Goal: Find specific page/section: Find specific page/section

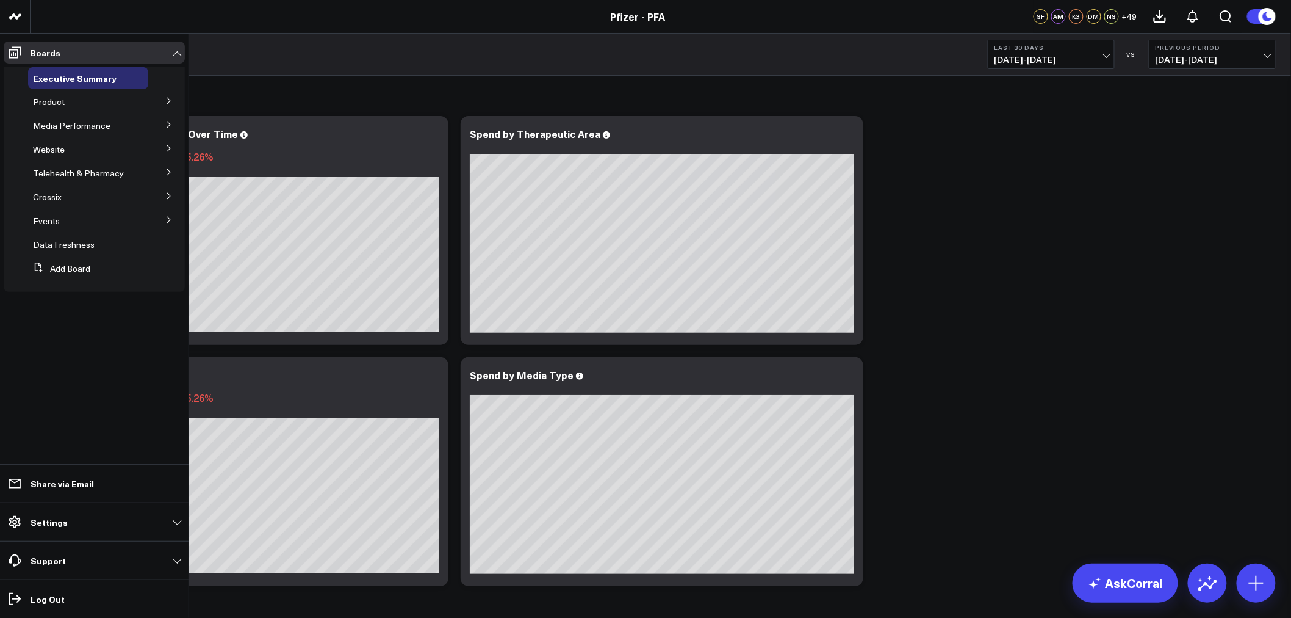
click at [168, 102] on icon at bounding box center [168, 100] width 7 height 7
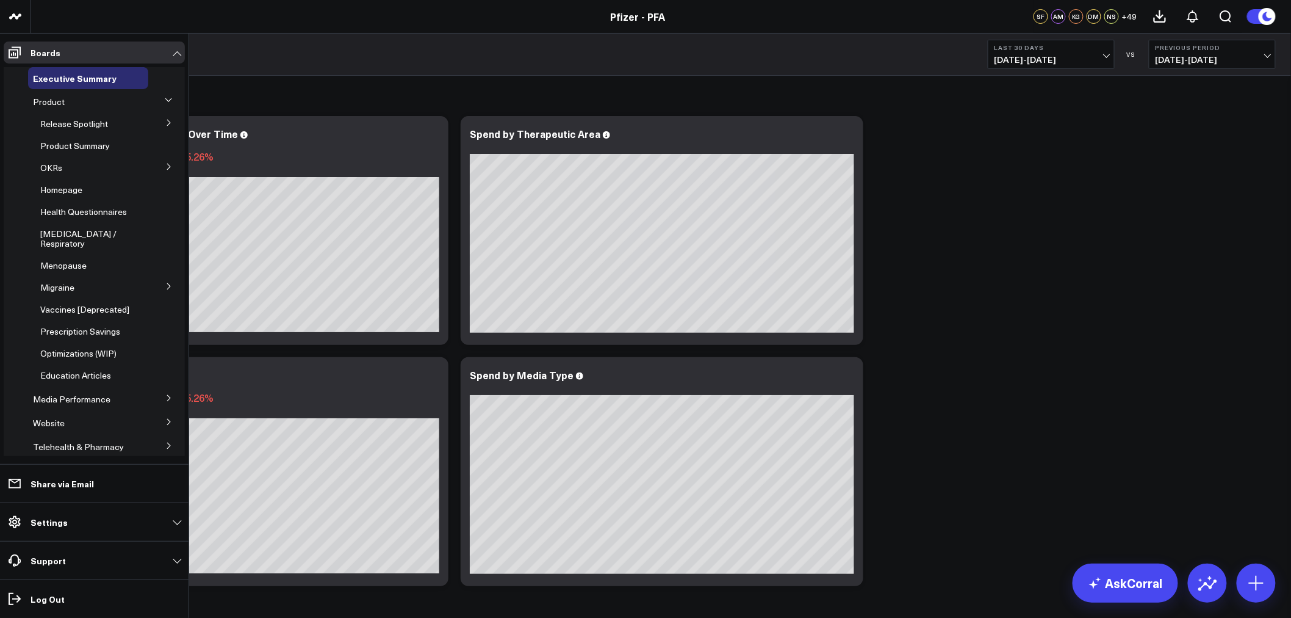
click at [163, 126] on button at bounding box center [169, 122] width 32 height 18
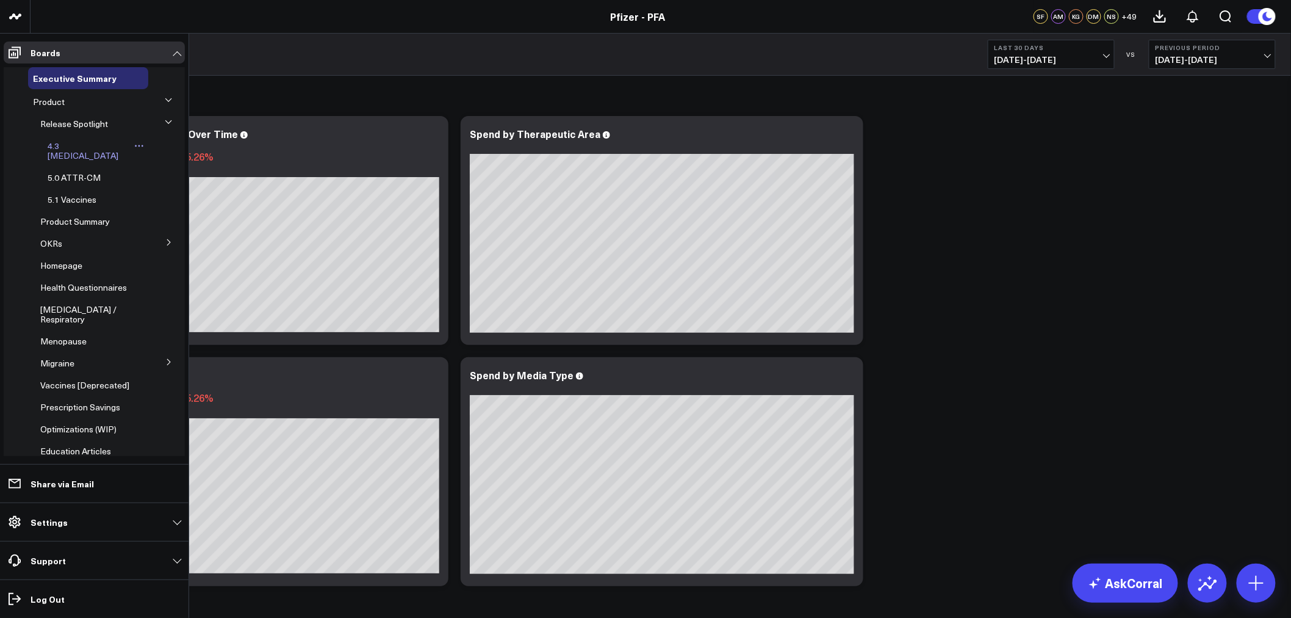
click at [63, 143] on span "4.3 [MEDICAL_DATA]" at bounding box center [83, 150] width 71 height 21
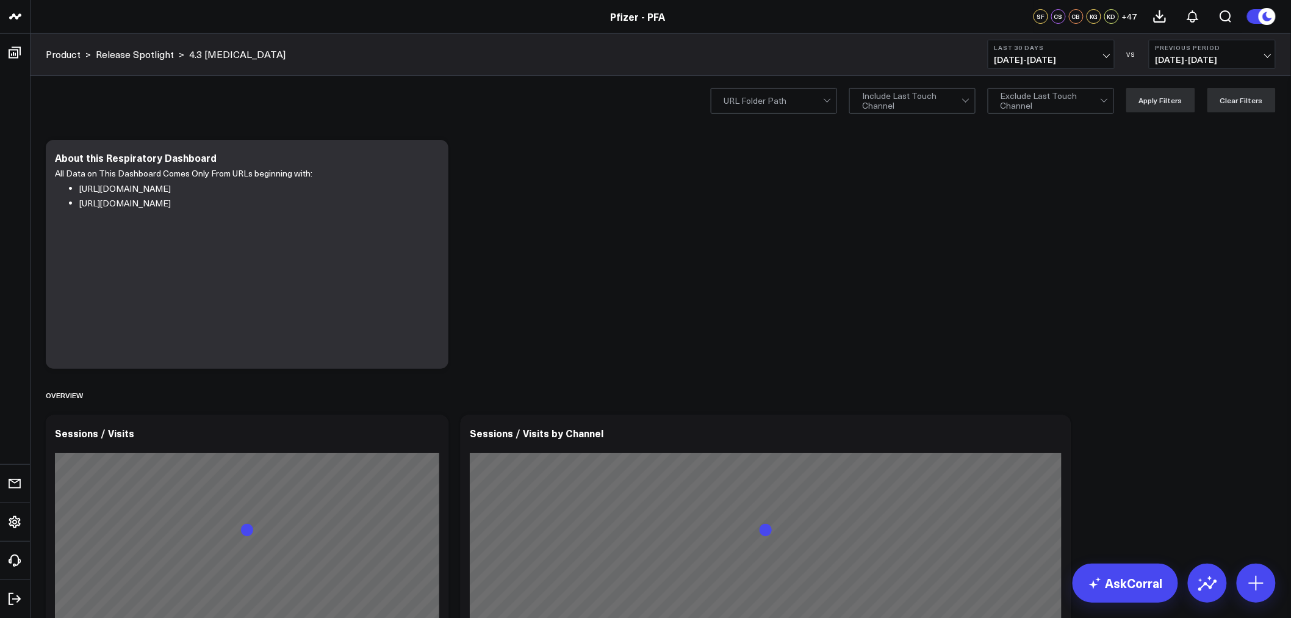
click at [1101, 56] on span "[DATE] - [DATE]" at bounding box center [1051, 60] width 113 height 10
click at [1028, 386] on link "Custom Dates" at bounding box center [1052, 389] width 126 height 23
select select "8"
select select "2025"
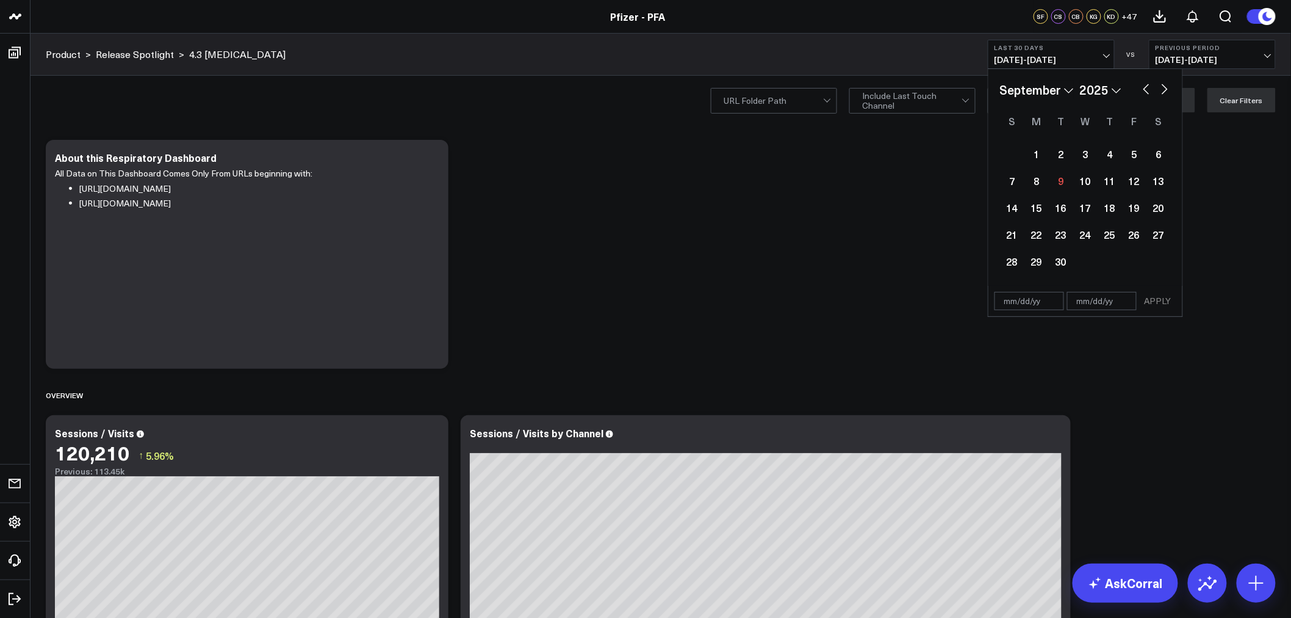
click at [1146, 88] on button "button" at bounding box center [1146, 88] width 12 height 15
select select "6"
select select "2025"
click at [1066, 150] on div "1" at bounding box center [1061, 154] width 24 height 24
type input "[DATE]"
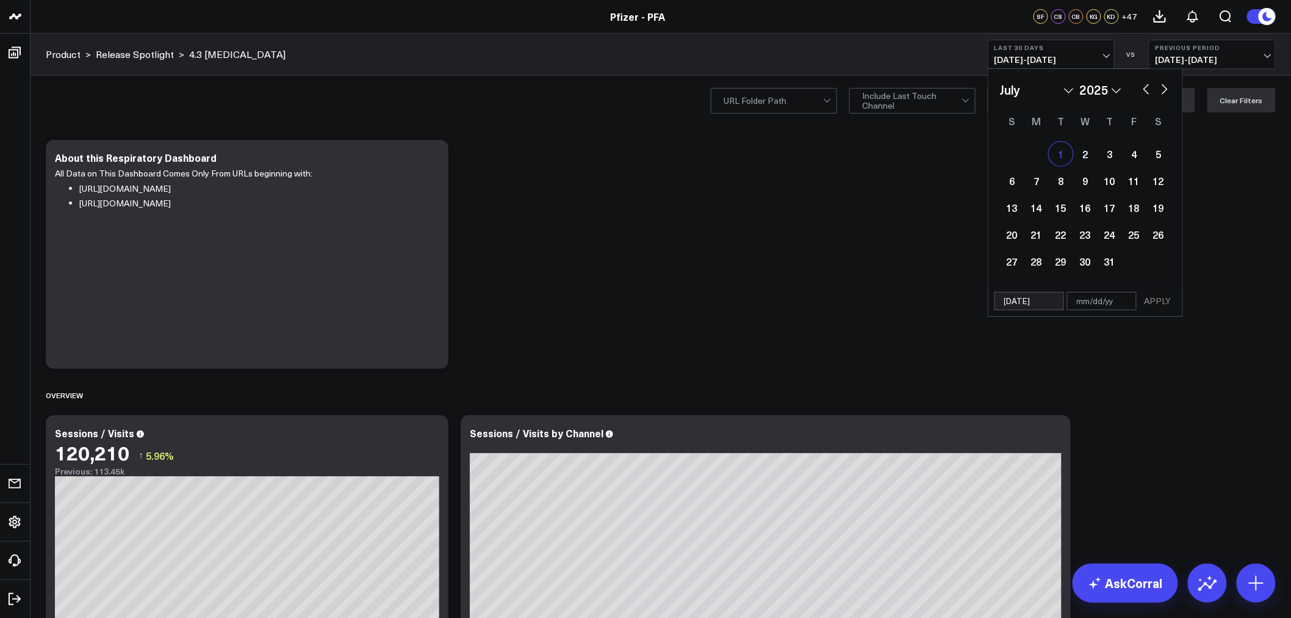
select select "6"
select select "2025"
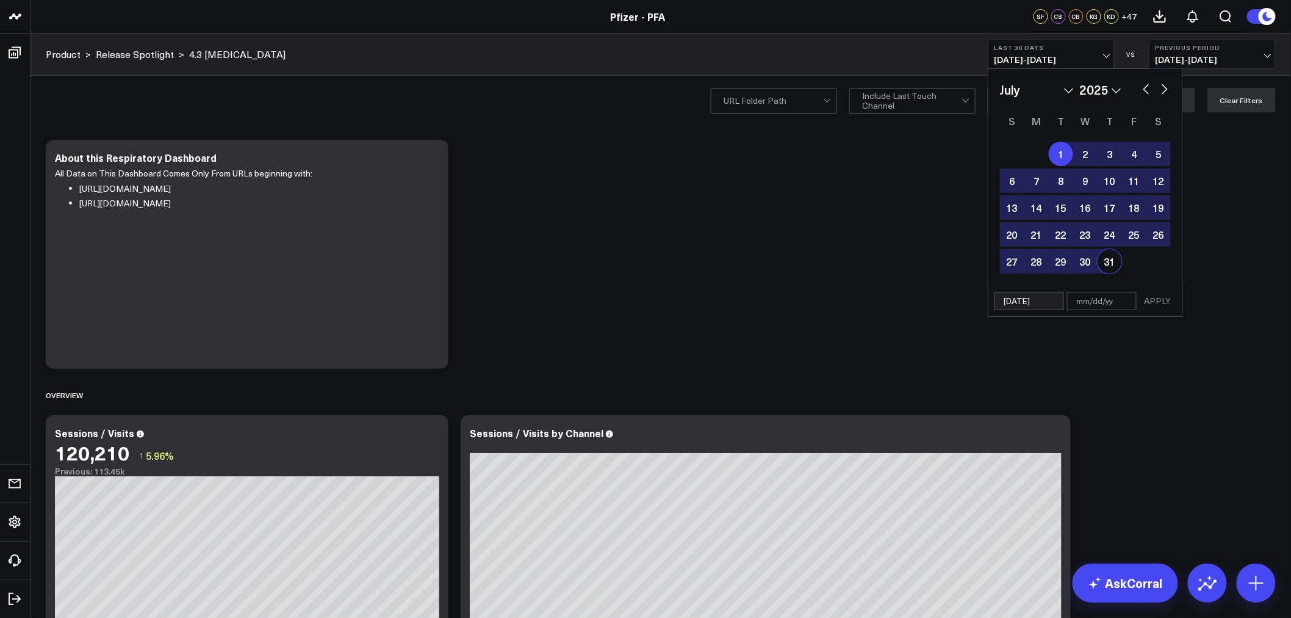
click at [1115, 268] on div "31" at bounding box center [1110, 261] width 24 height 24
type input "[DATE]"
select select "6"
select select "2025"
click at [1162, 298] on button "APPLY" at bounding box center [1158, 301] width 37 height 18
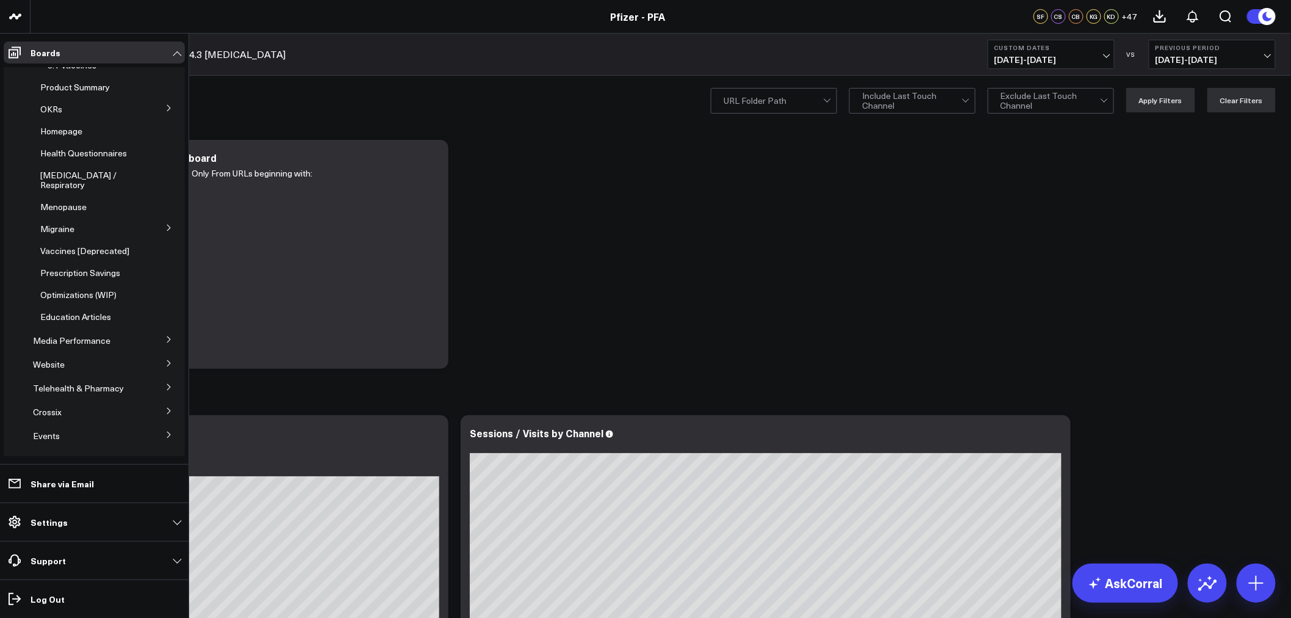
scroll to position [135, 0]
click at [60, 175] on span "[MEDICAL_DATA] / Respiratory" at bounding box center [78, 178] width 76 height 21
